Goal: Information Seeking & Learning: Learn about a topic

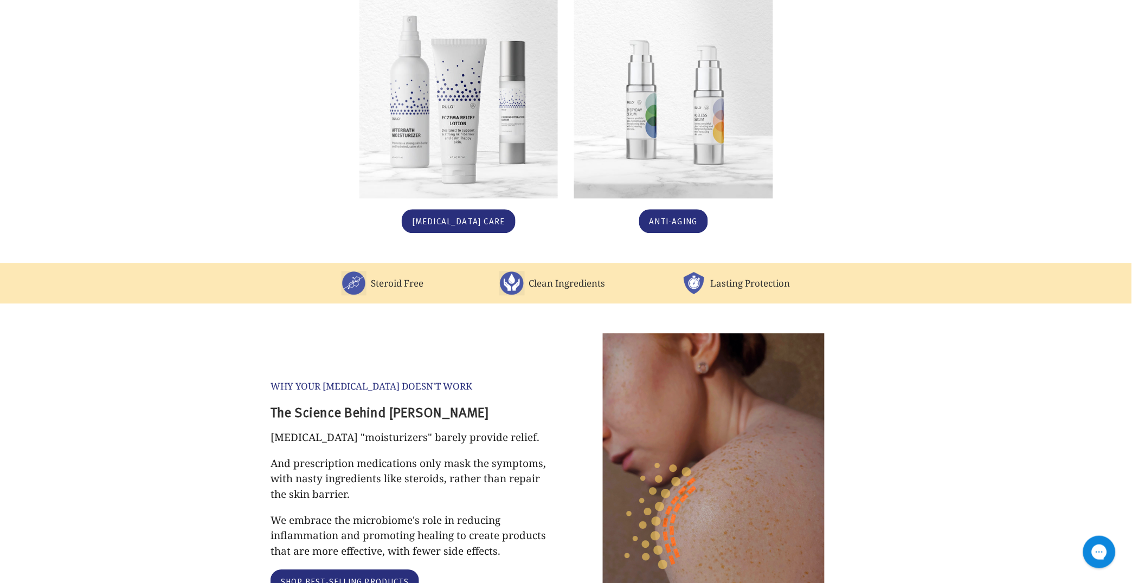
scroll to position [803, 0]
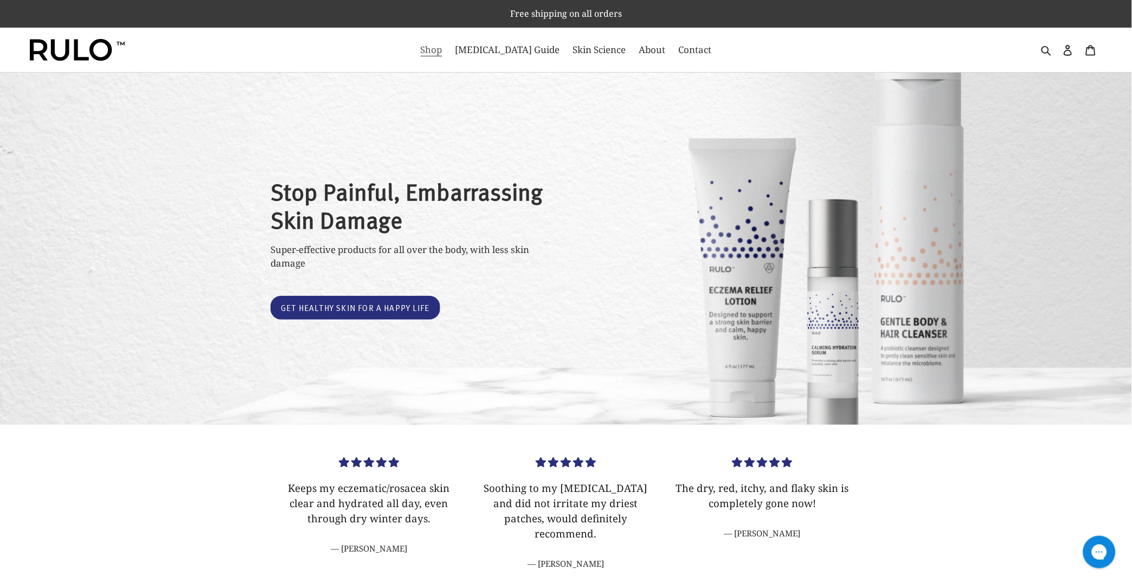
click at [442, 53] on span "Shop" at bounding box center [432, 49] width 22 height 13
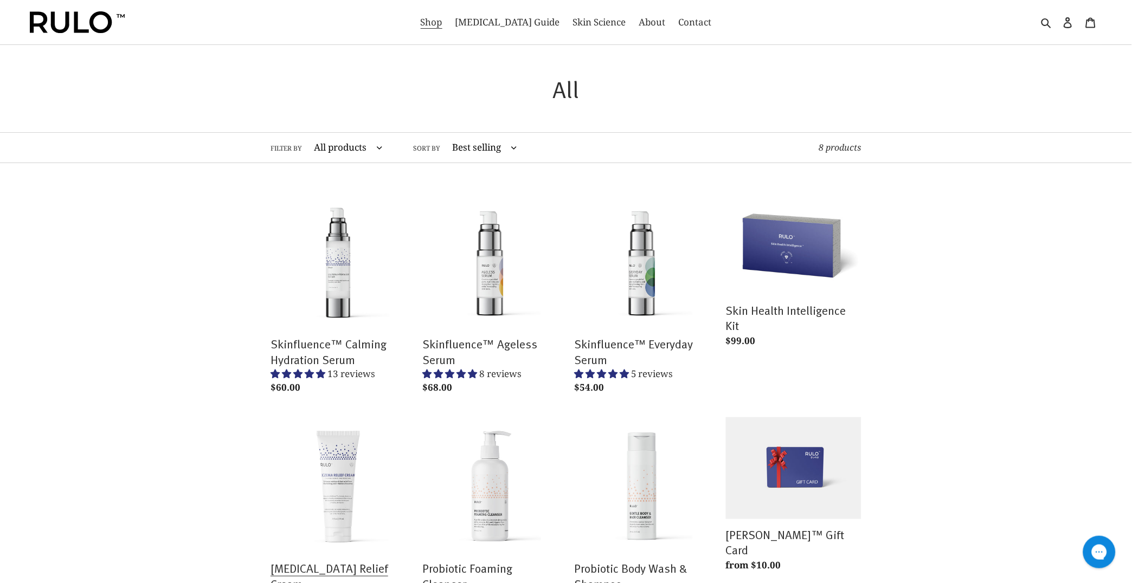
click at [349, 461] on link "Eczema Relief Cream" at bounding box center [339, 525] width 136 height 217
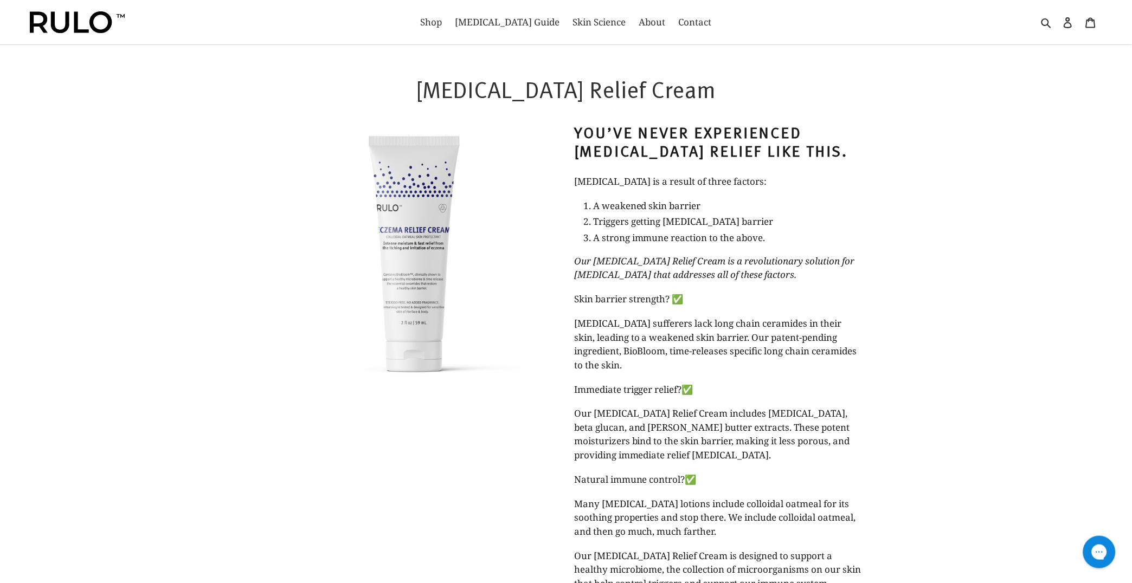
select select "most-helpful"
drag, startPoint x: 670, startPoint y: 93, endPoint x: 453, endPoint y: 97, distance: 217.4
click at [453, 97] on h1 "Eczema Relief Cream" at bounding box center [566, 89] width 591 height 28
copy h1 "Eczema Relief Cream"
click at [680, 204] on span "A weakened skin barrier" at bounding box center [647, 206] width 108 height 12
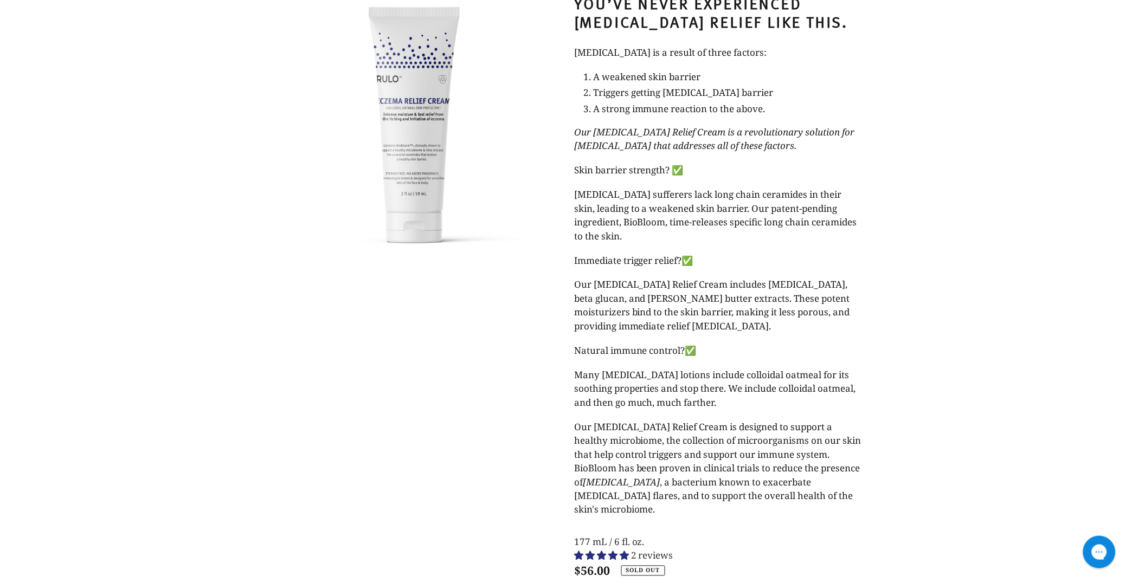
scroll to position [100, 0]
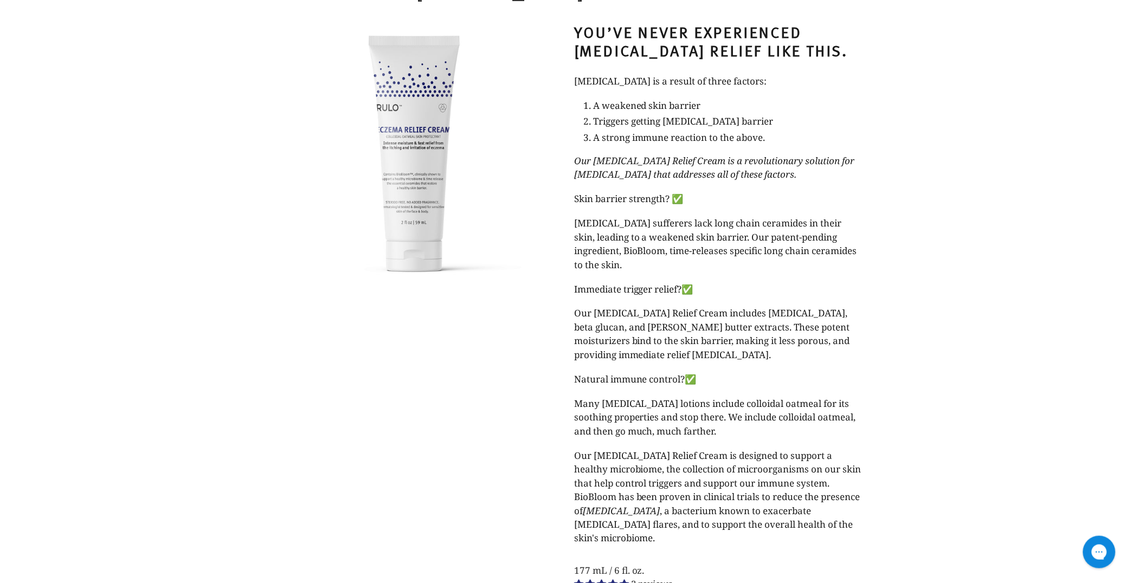
click at [668, 326] on span "Our Eczema Relief Cream includes hyaluronic acid, beta glucan, and shea butter …" at bounding box center [712, 334] width 276 height 54
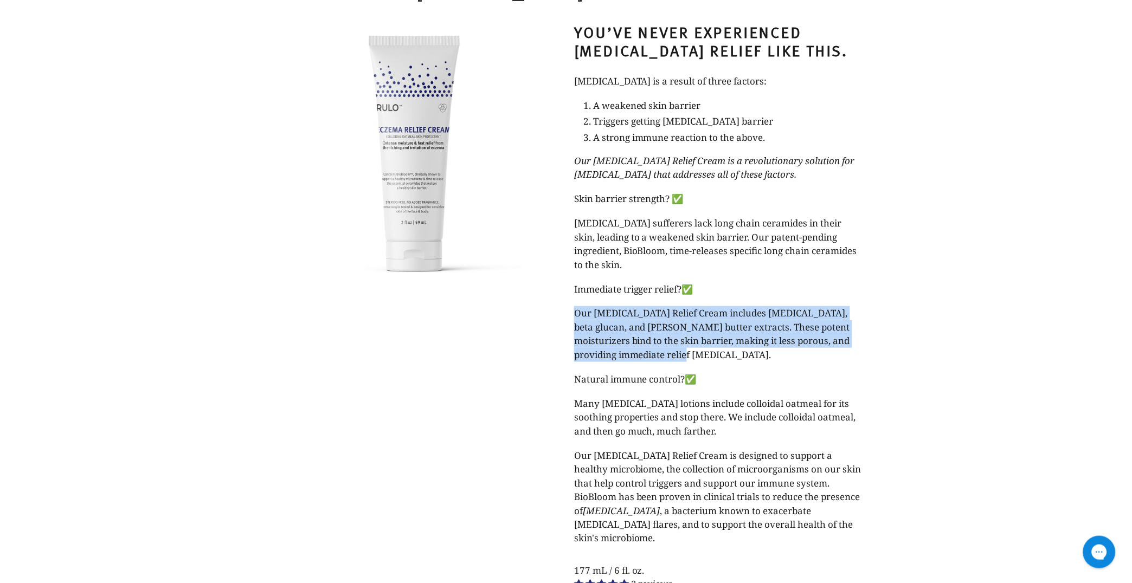
drag, startPoint x: 657, startPoint y: 356, endPoint x: 571, endPoint y: 316, distance: 94.4
click at [571, 316] on div "You’ve never experienced eczema relief like this. Eczema is a result of three f…" at bounding box center [710, 367] width 304 height 721
copy span "Our Eczema Relief Cream includes hyaluronic acid, beta glucan, and shea butter …"
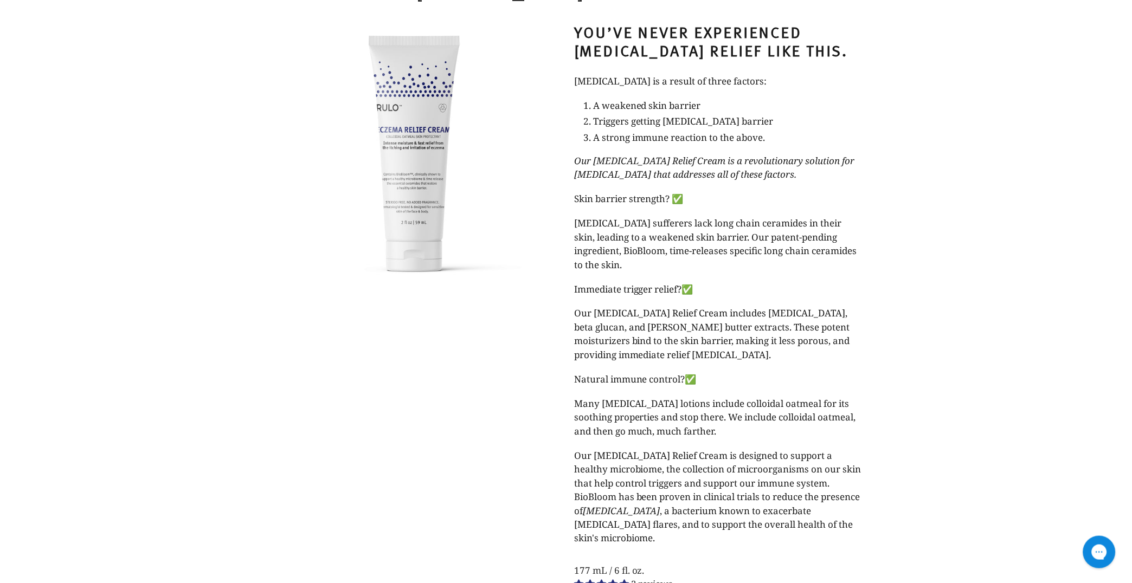
click at [717, 408] on span "Many eczema lotions include colloidal oatmeal for its soothing properties and s…" at bounding box center [715, 417] width 282 height 40
click at [719, 506] on span "Our Eczema Relief Cream is designed to support a healthy microbiome, the collec…" at bounding box center [717, 496] width 287 height 95
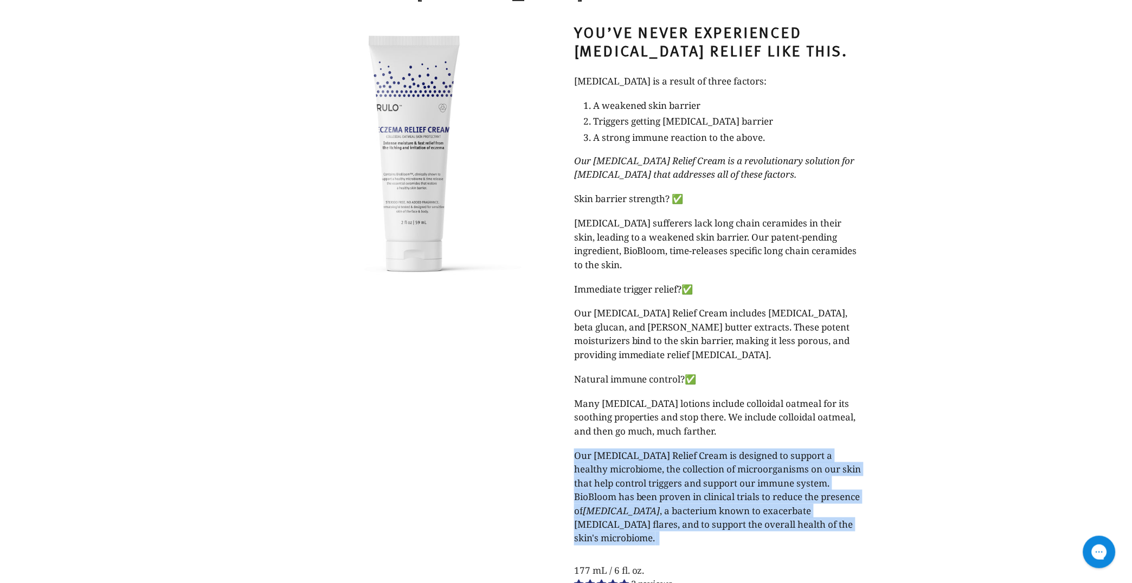
click at [719, 506] on span "Our Eczema Relief Cream is designed to support a healthy microbiome, the collec…" at bounding box center [717, 496] width 287 height 95
copy div "Our Eczema Relief Cream is designed to support a healthy microbiome, the collec…"
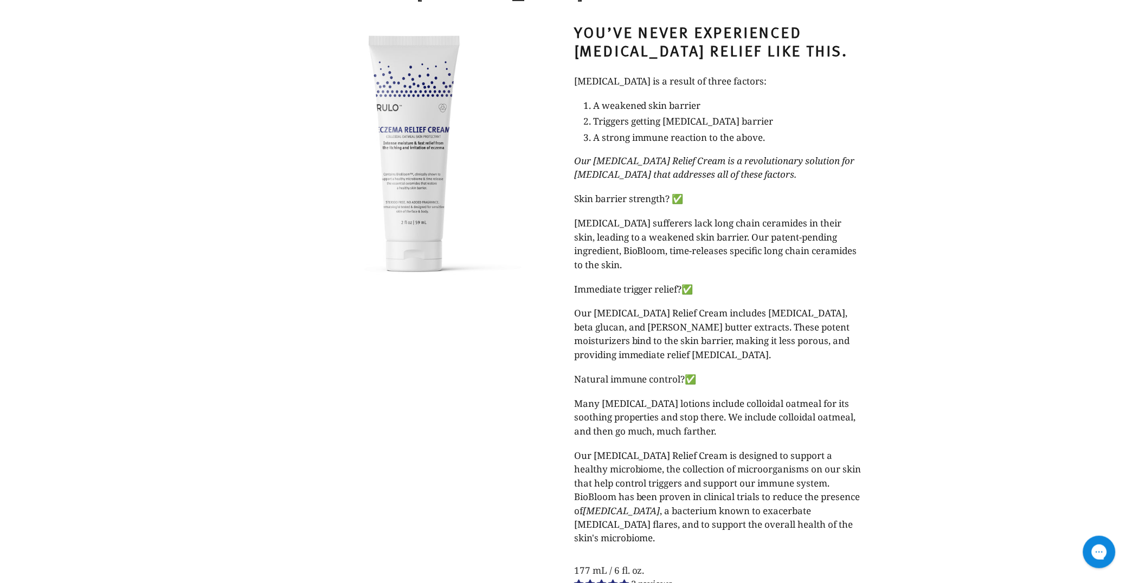
click at [622, 251] on span "Eczema sufferers lack long chain ceramides in their skin, leading to a weakened…" at bounding box center [715, 244] width 283 height 54
click at [619, 340] on span "Our Eczema Relief Cream includes hyaluronic acid, beta glucan, and shea butter …" at bounding box center [712, 334] width 276 height 54
click at [636, 246] on span "Eczema sufferers lack long chain ceramides in their skin, leading to a weakened…" at bounding box center [715, 244] width 283 height 54
drag, startPoint x: 575, startPoint y: 250, endPoint x: 594, endPoint y: 268, distance: 26.5
click at [594, 268] on span "Eczema sufferers lack long chain ceramides in their skin, leading to a weakened…" at bounding box center [715, 244] width 283 height 54
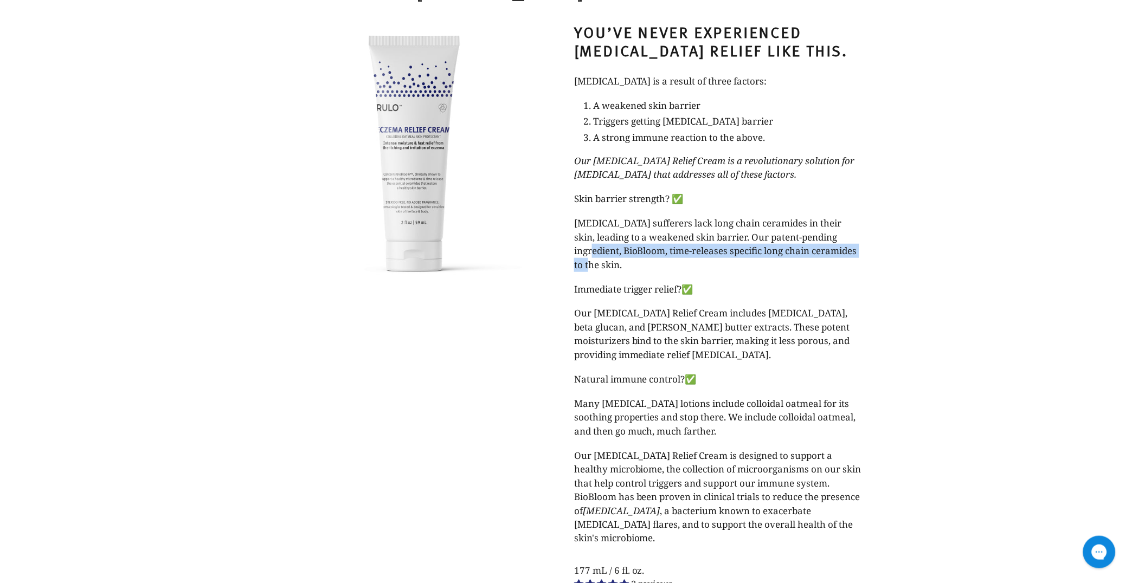
copy span "BioBloom, time-releases specific long chain ceramides to the skin."
click at [745, 340] on span "Our Eczema Relief Cream includes hyaluronic acid, beta glucan, and shea butter …" at bounding box center [712, 334] width 276 height 54
click at [789, 403] on span "Many eczema lotions include colloidal oatmeal for its soothing properties and s…" at bounding box center [715, 417] width 282 height 40
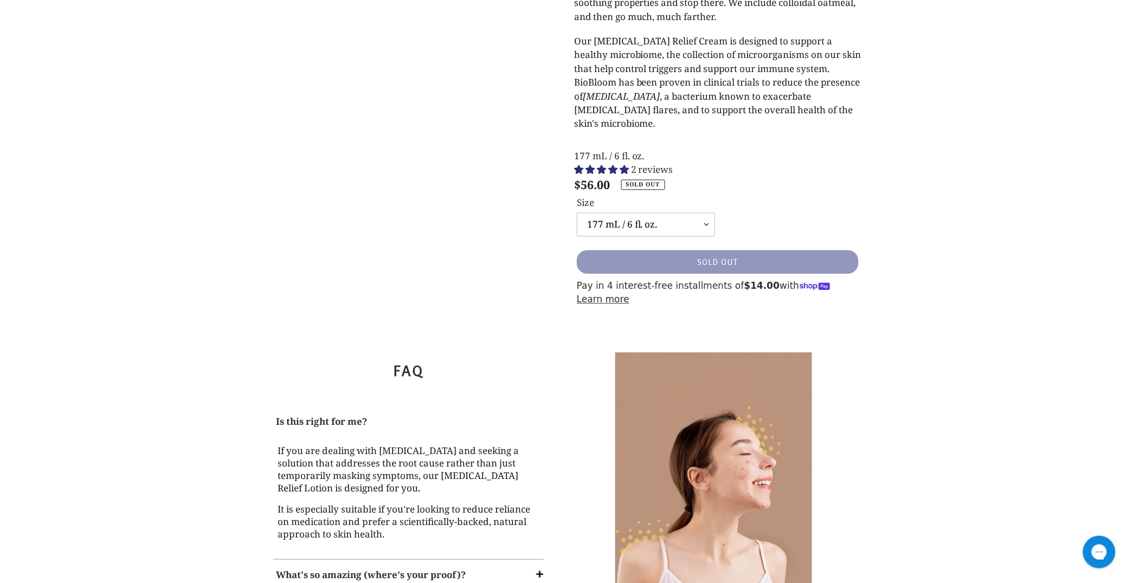
scroll to position [602, 0]
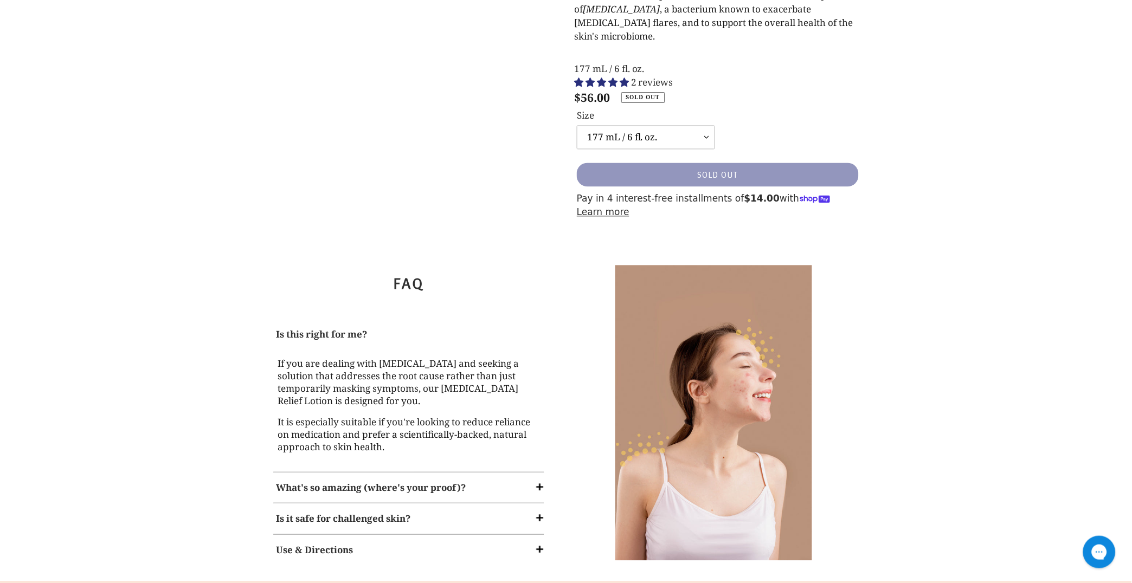
click at [400, 513] on strong "Is it safe for challenged skin?" at bounding box center [343, 519] width 134 height 12
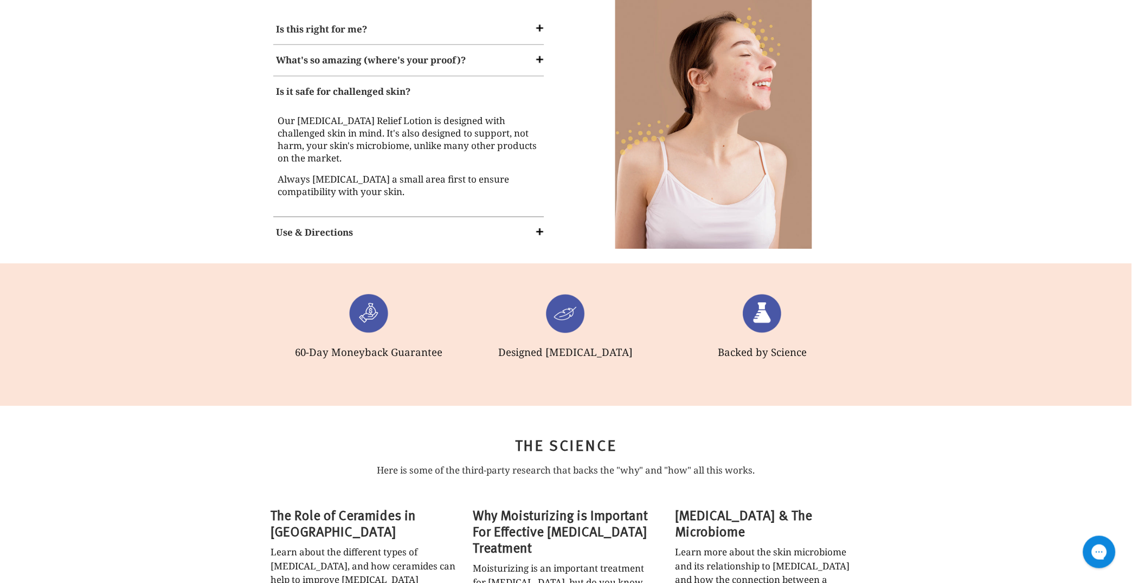
scroll to position [1004, 0]
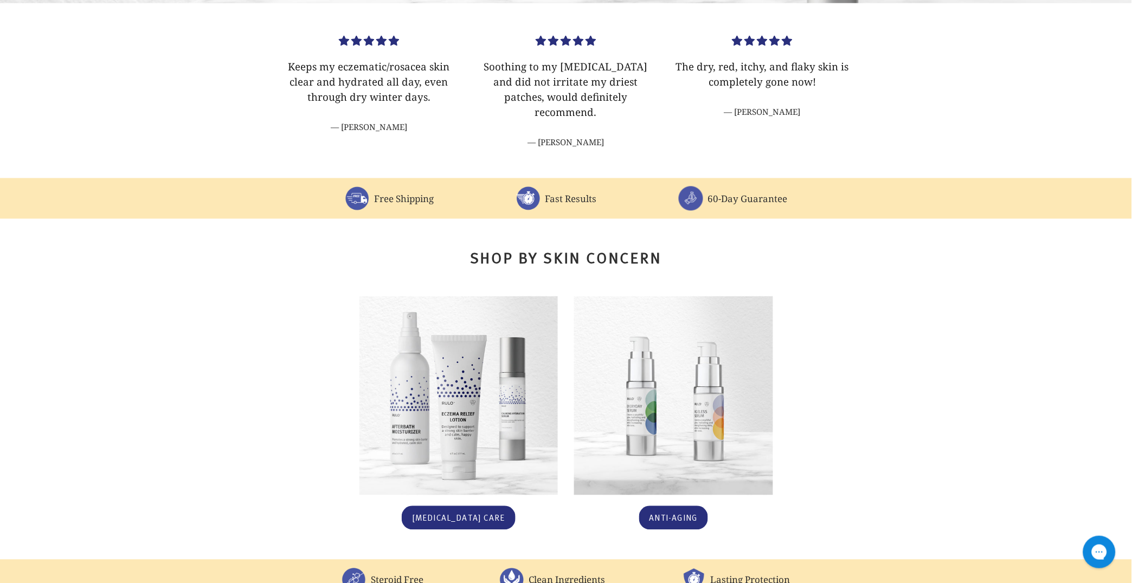
scroll to position [100, 0]
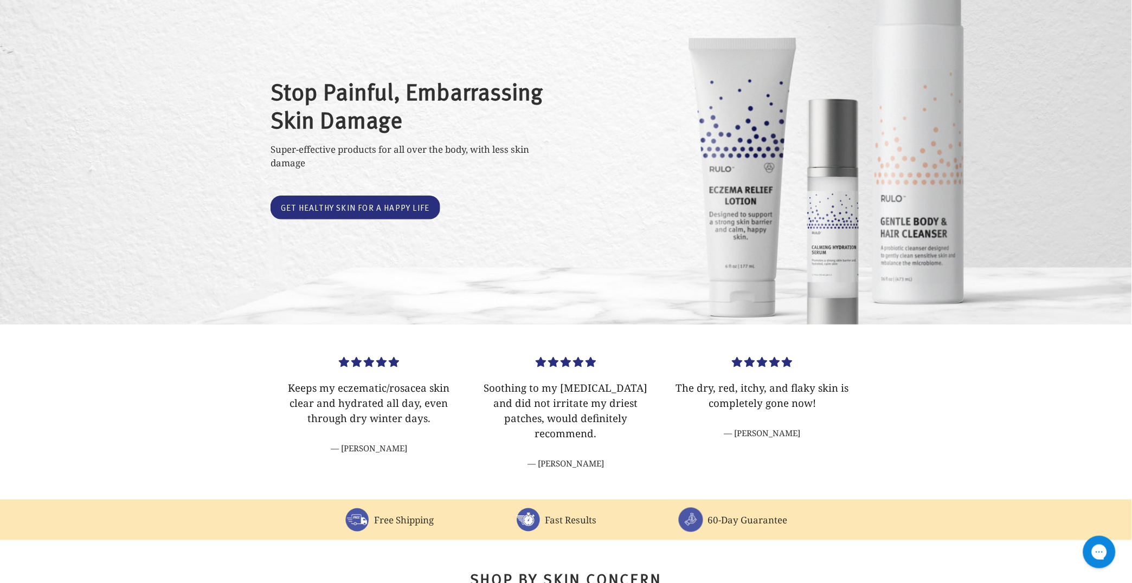
click at [370, 149] on p "Super-effective products for all over the body, with less skin damage" at bounding box center [409, 157] width 277 height 28
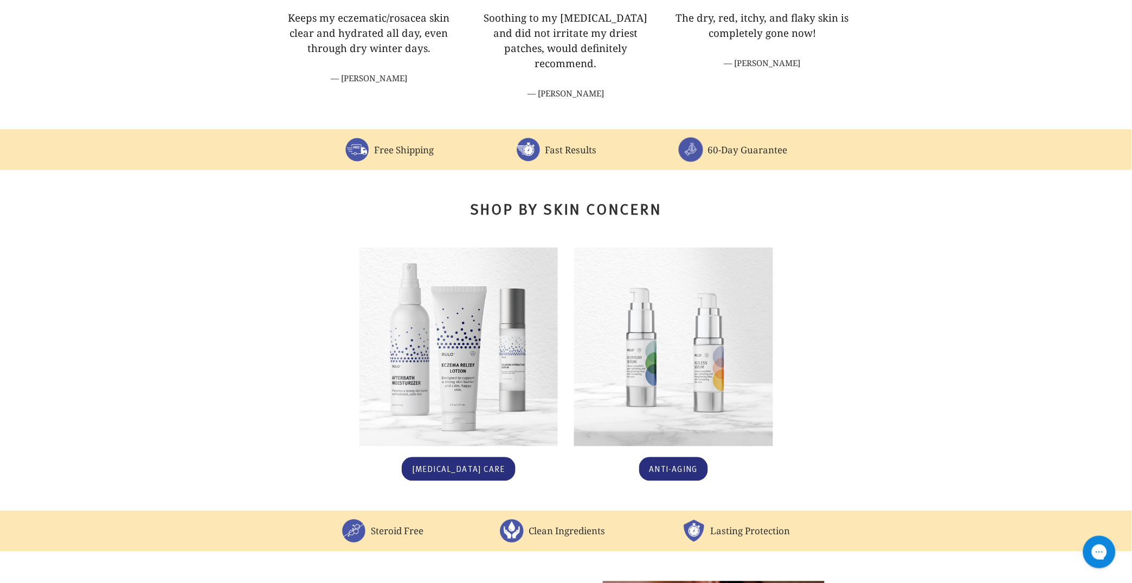
scroll to position [0, 0]
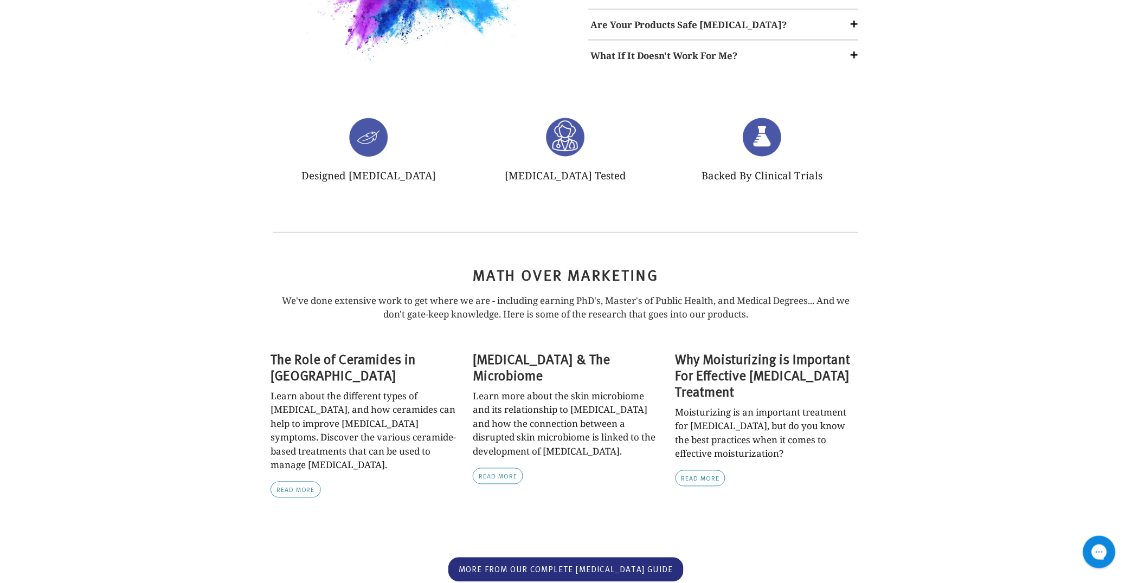
scroll to position [1074, 0]
